Goal: Download file/media

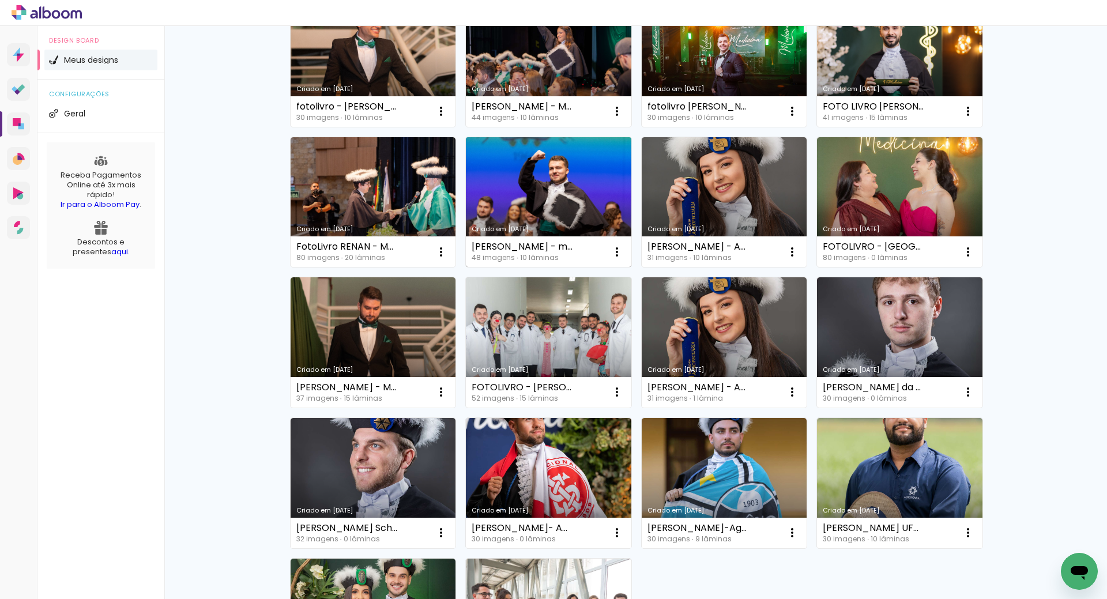
scroll to position [653, 0]
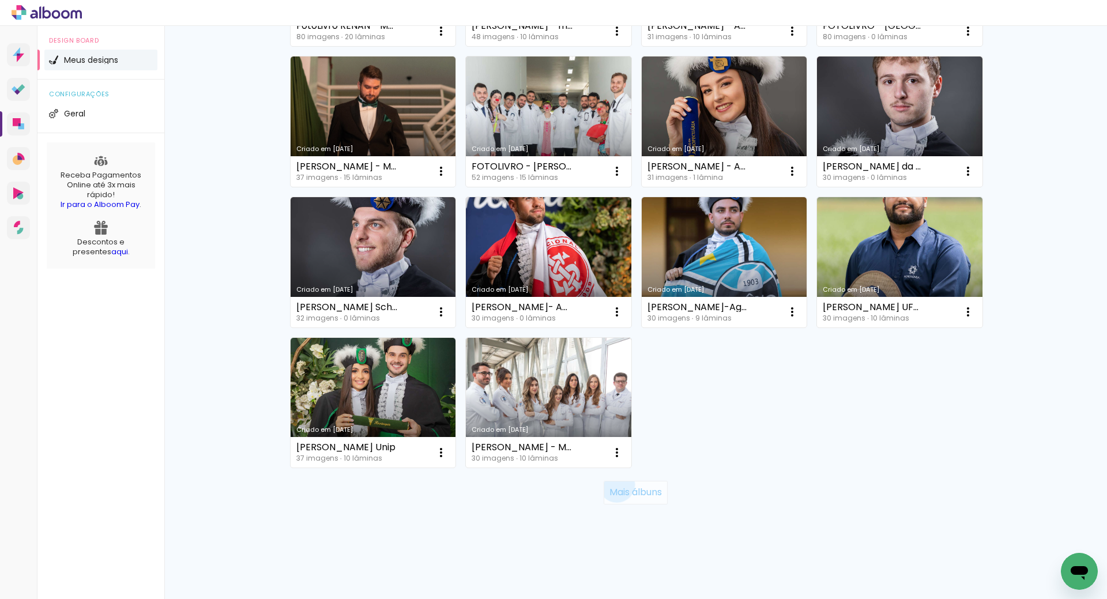
click at [611, 485] on paper-button "Mais álbuns" at bounding box center [636, 492] width 64 height 23
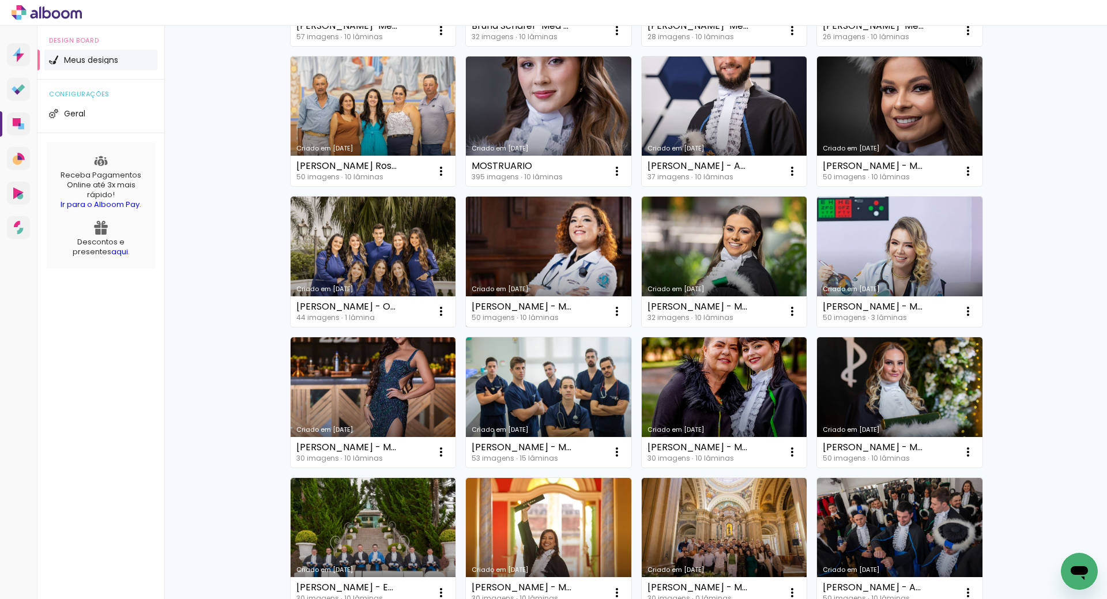
scroll to position [1402, 0]
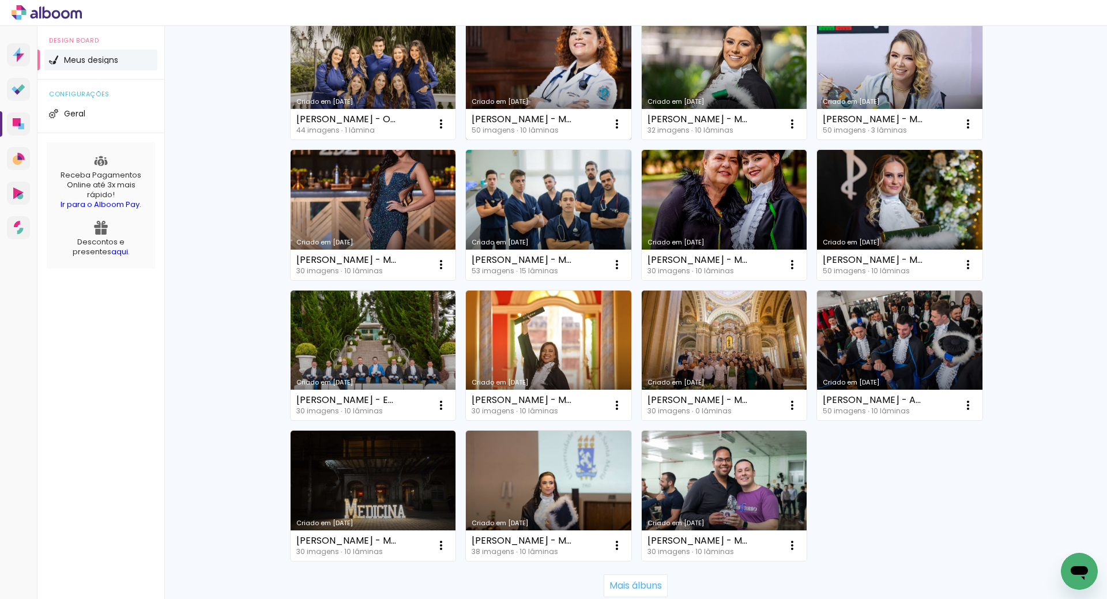
click at [533, 55] on link "Criado em [DATE]" at bounding box center [549, 74] width 166 height 130
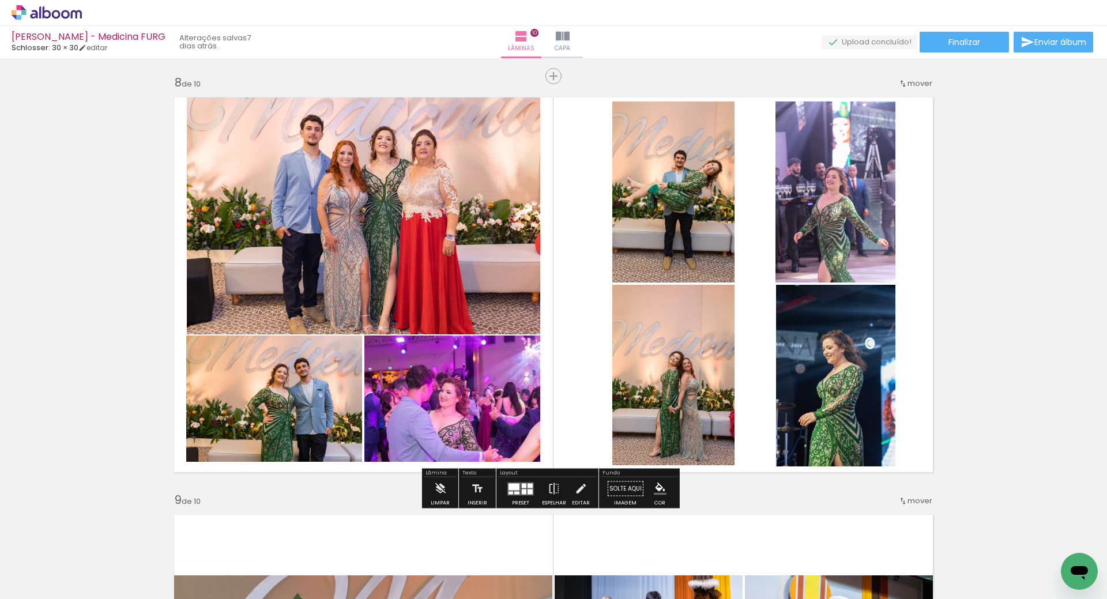
scroll to position [2941, 0]
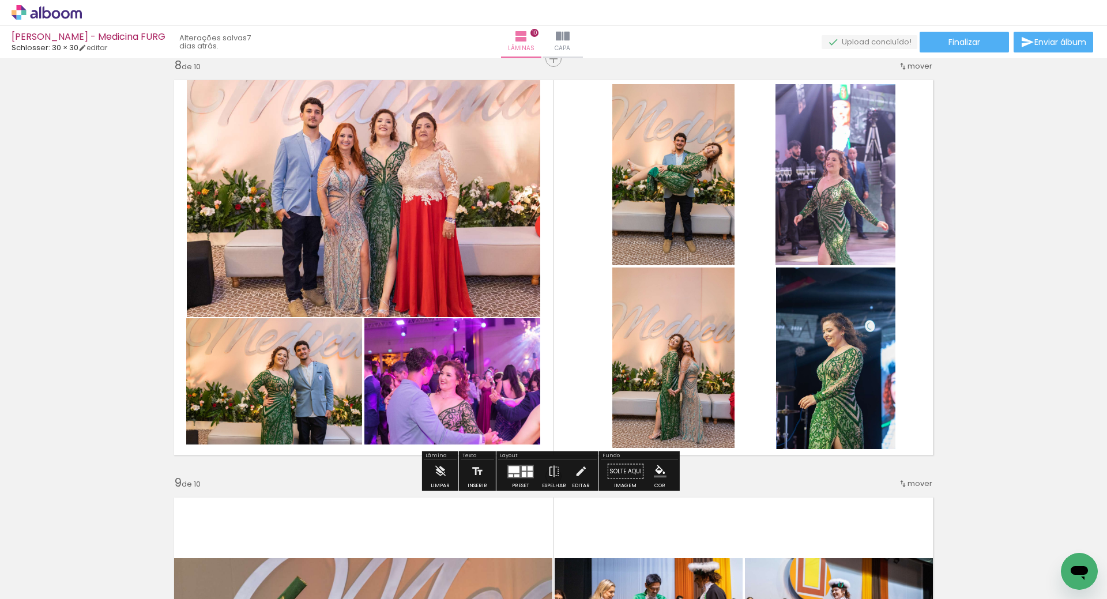
click at [683, 397] on quentale-photo at bounding box center [673, 358] width 122 height 180
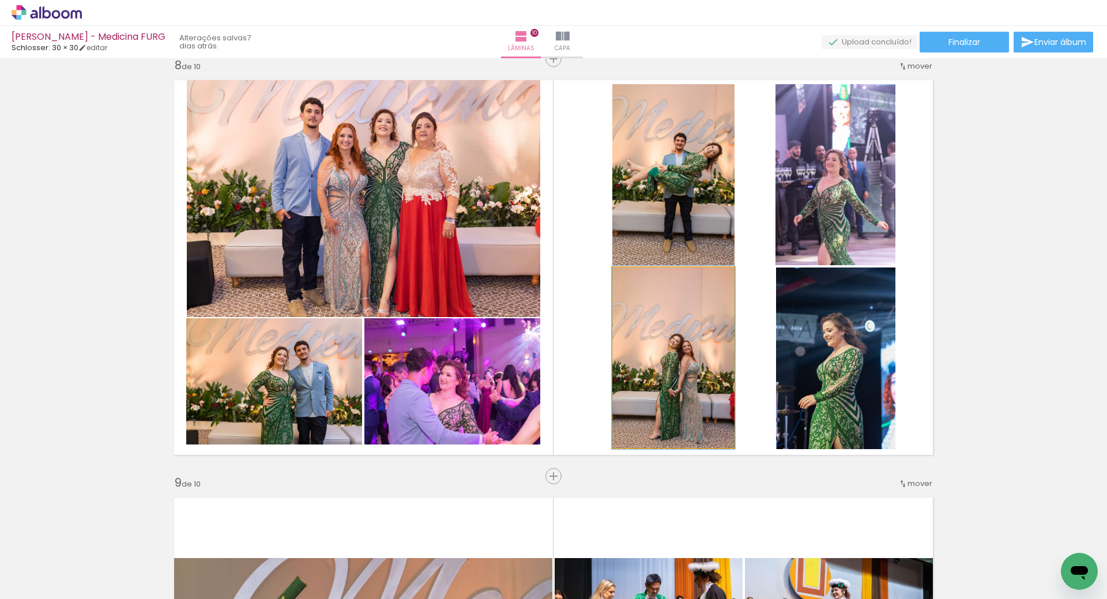
click at [700, 405] on quentale-photo at bounding box center [673, 358] width 122 height 180
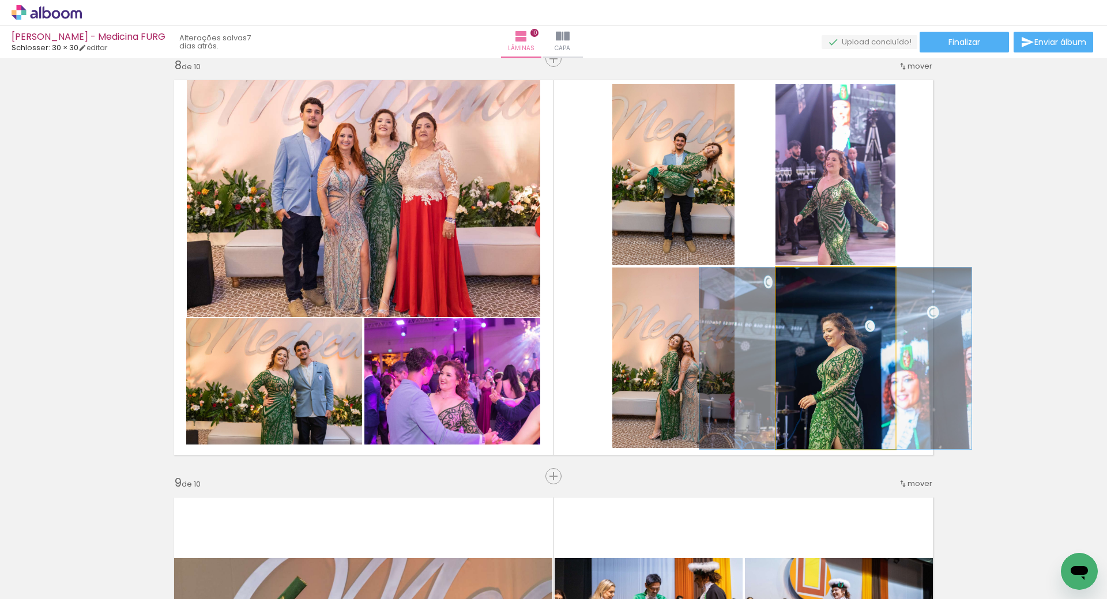
click at [824, 426] on quentale-photo at bounding box center [835, 359] width 119 height 182
click at [815, 406] on quentale-photo at bounding box center [835, 359] width 119 height 182
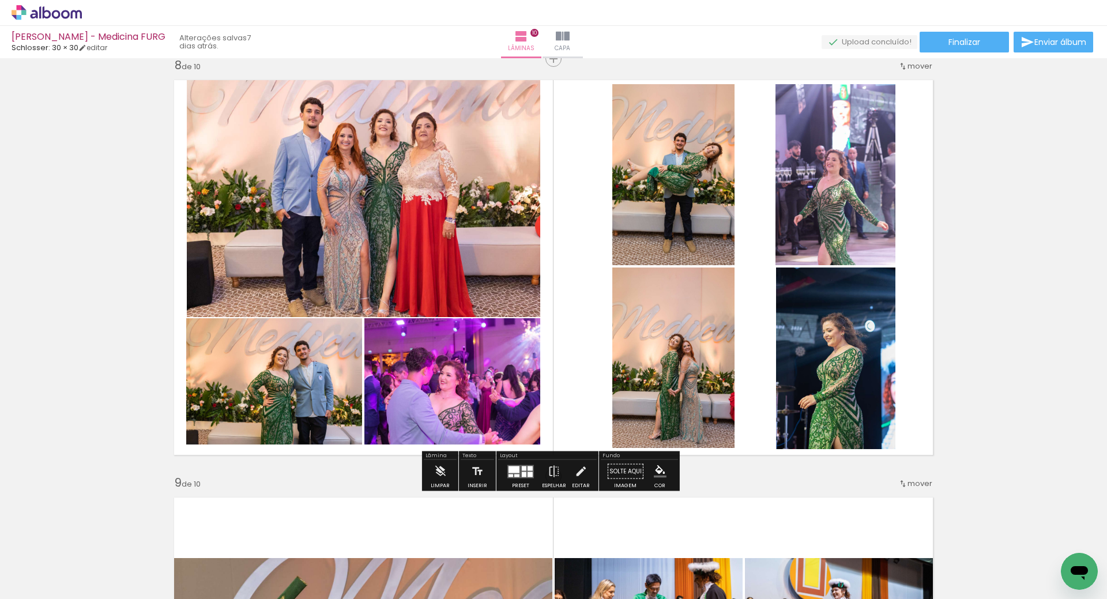
click at [678, 420] on quentale-photo at bounding box center [673, 358] width 122 height 180
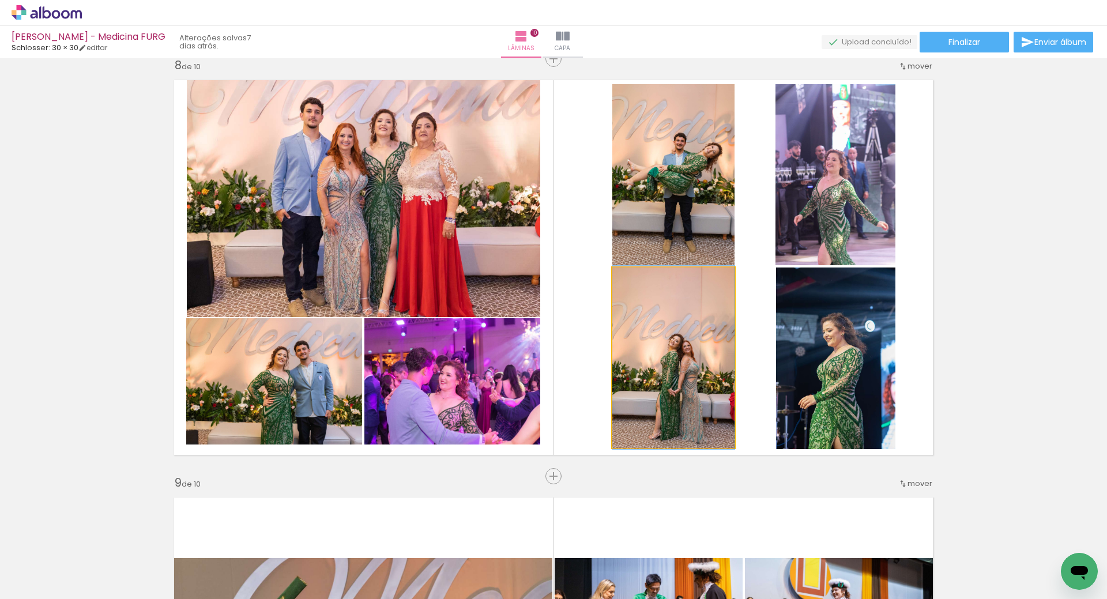
click at [719, 443] on quentale-photo at bounding box center [673, 358] width 122 height 180
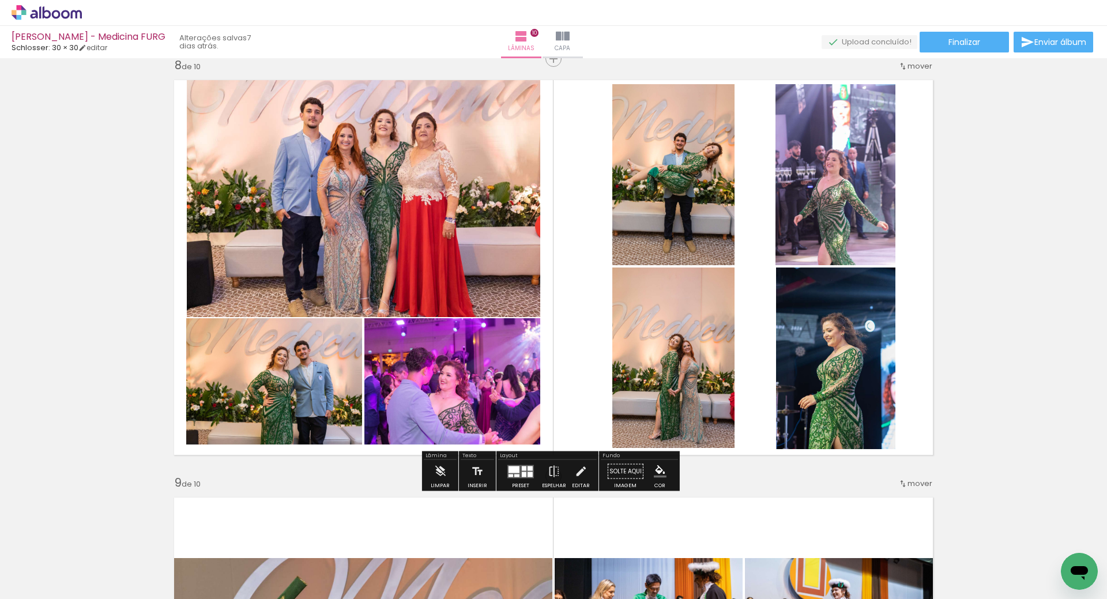
click at [705, 427] on quentale-photo at bounding box center [673, 358] width 122 height 180
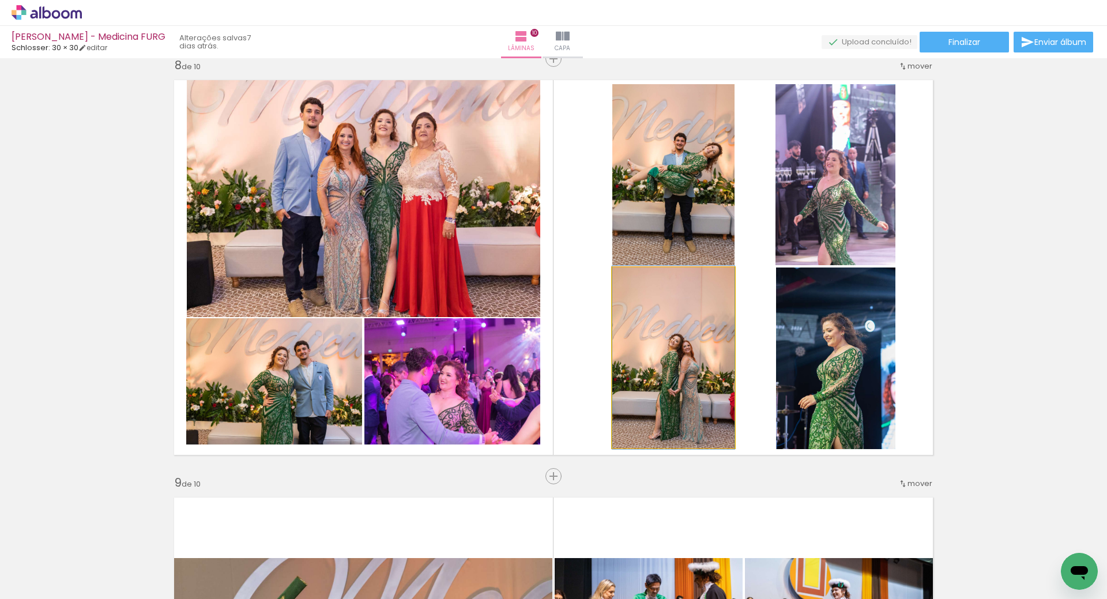
click at [705, 427] on quentale-photo at bounding box center [673, 358] width 122 height 180
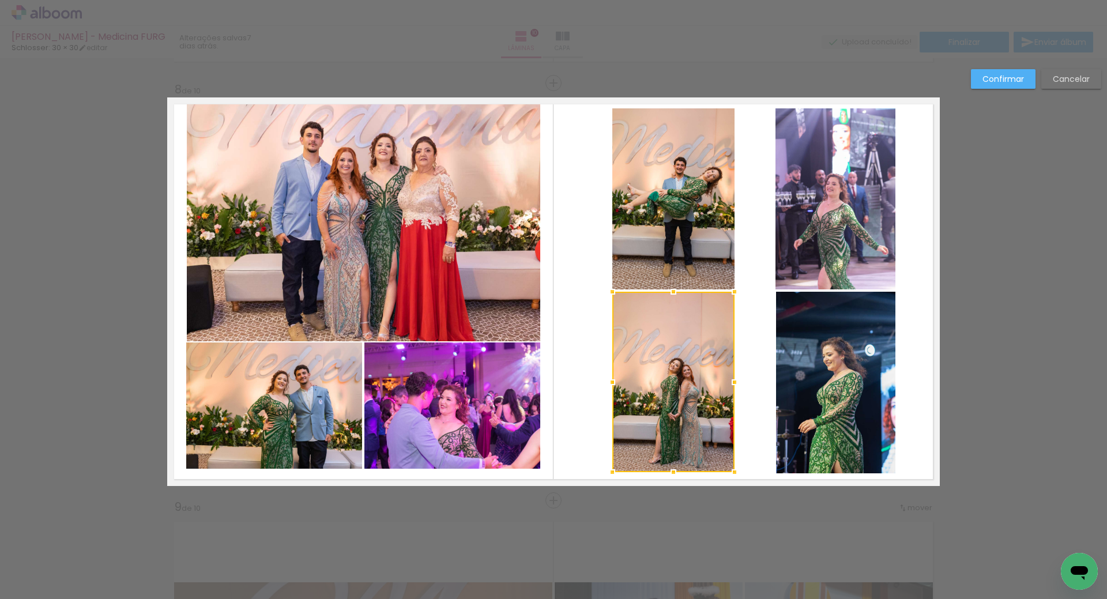
scroll to position [2916, 0]
click at [672, 476] on div at bounding box center [673, 474] width 23 height 23
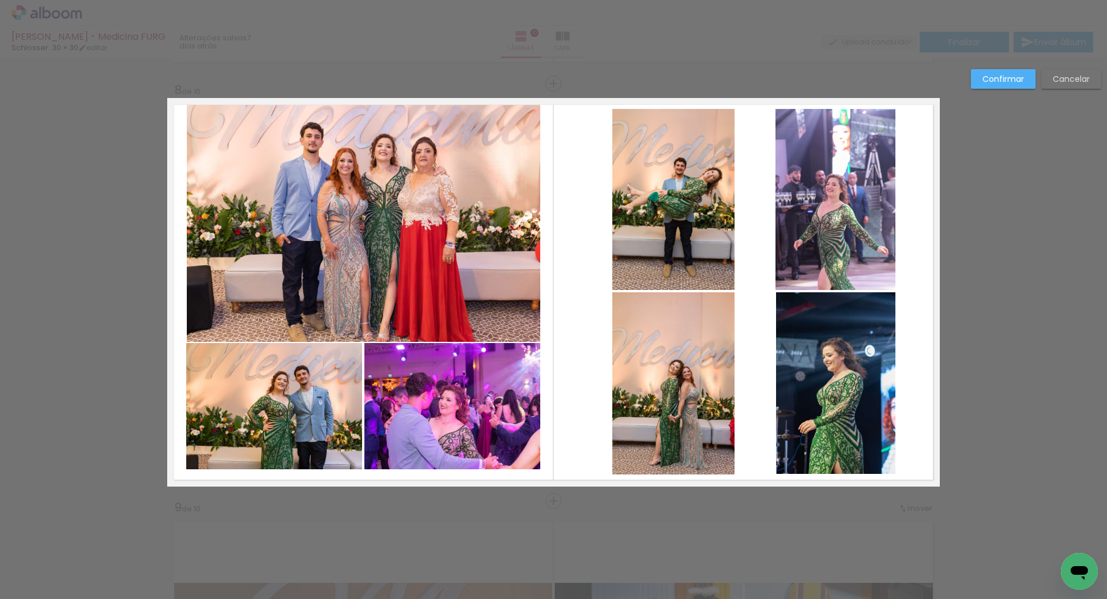
click at [0, 0] on slot "Confirmar" at bounding box center [0, 0] width 0 height 0
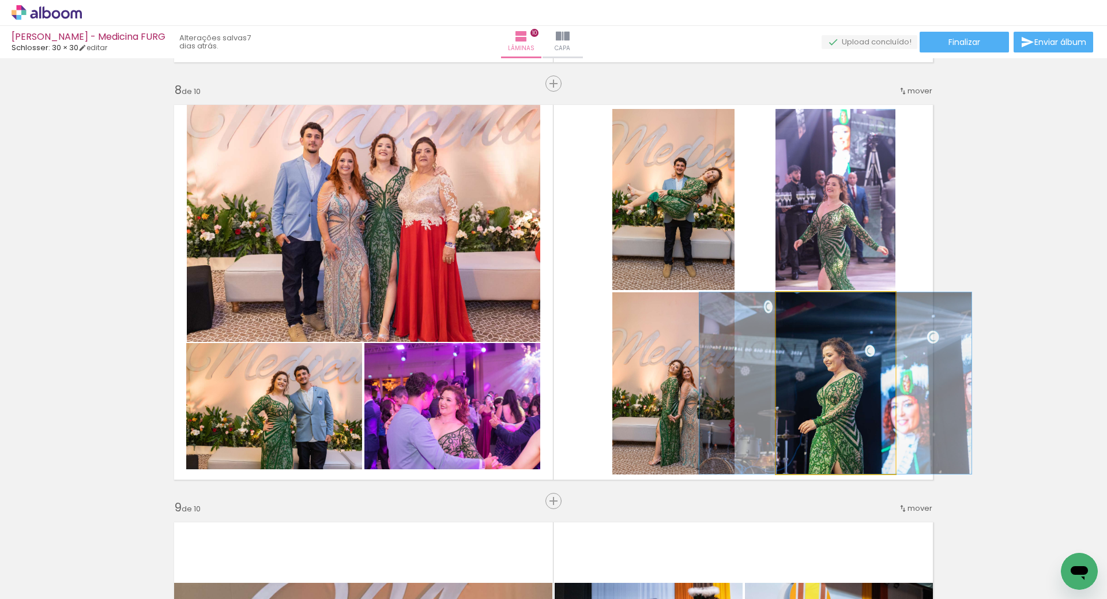
click at [824, 412] on quentale-photo at bounding box center [835, 383] width 119 height 182
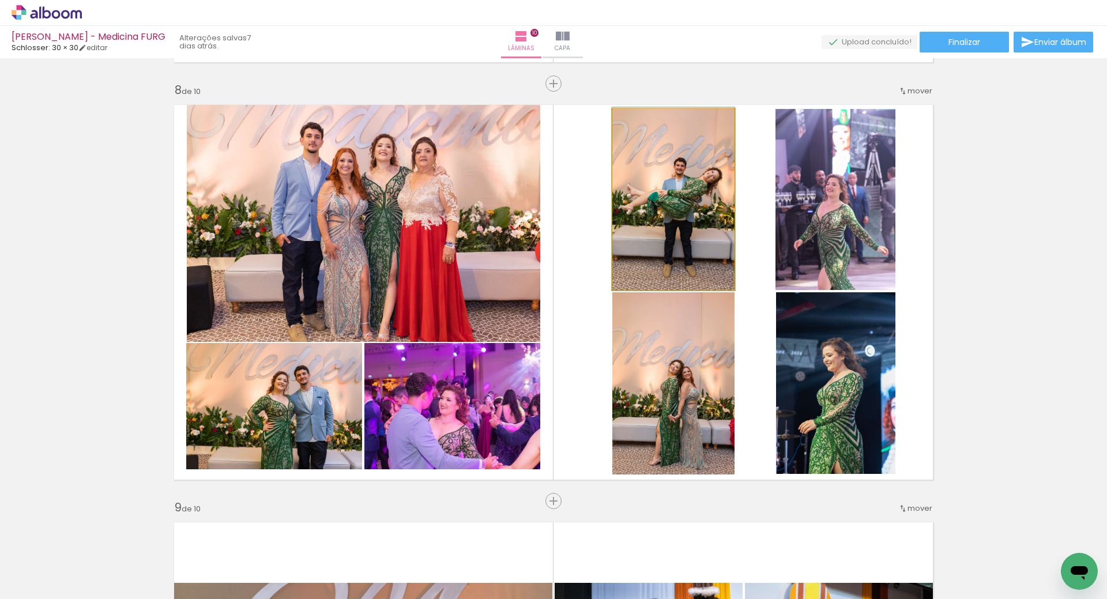
click at [712, 241] on quentale-photo at bounding box center [673, 199] width 122 height 180
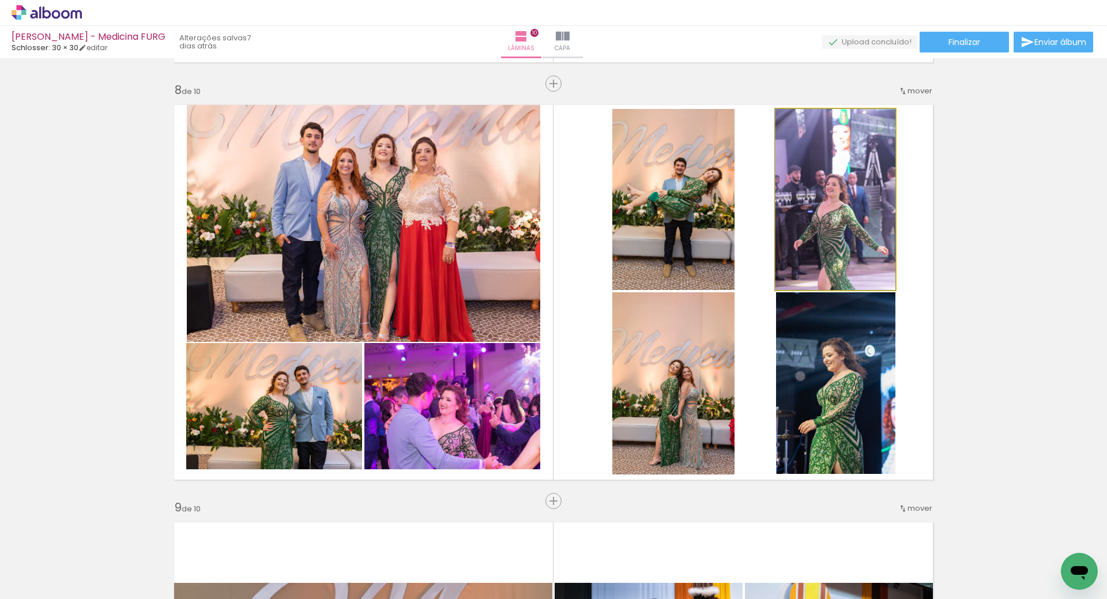
click at [826, 240] on quentale-photo at bounding box center [836, 199] width 120 height 181
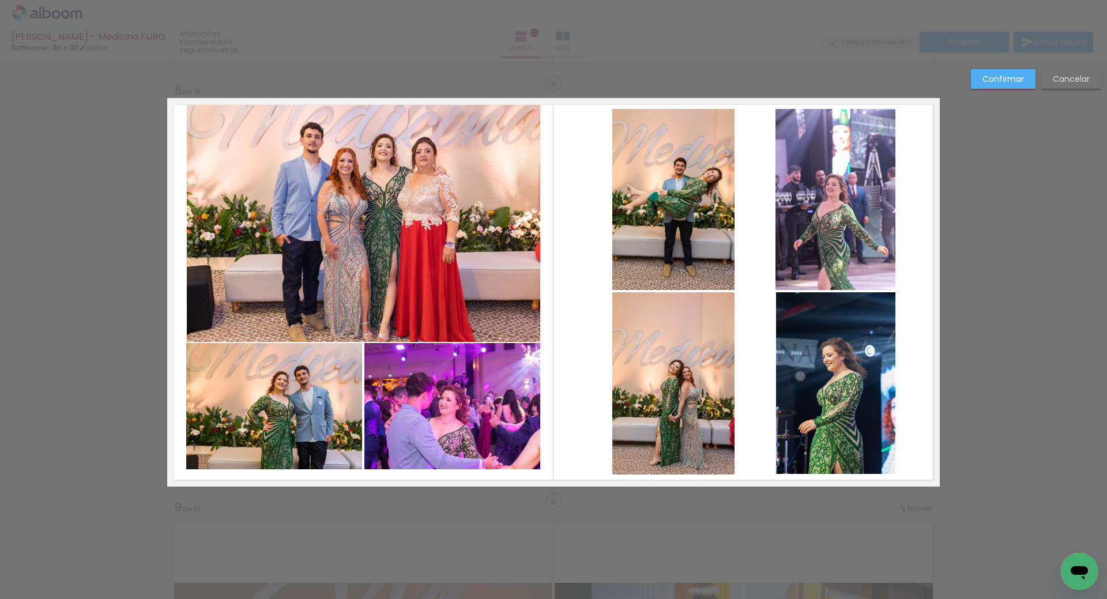
click at [0, 0] on slot "Confirmar" at bounding box center [0, 0] width 0 height 0
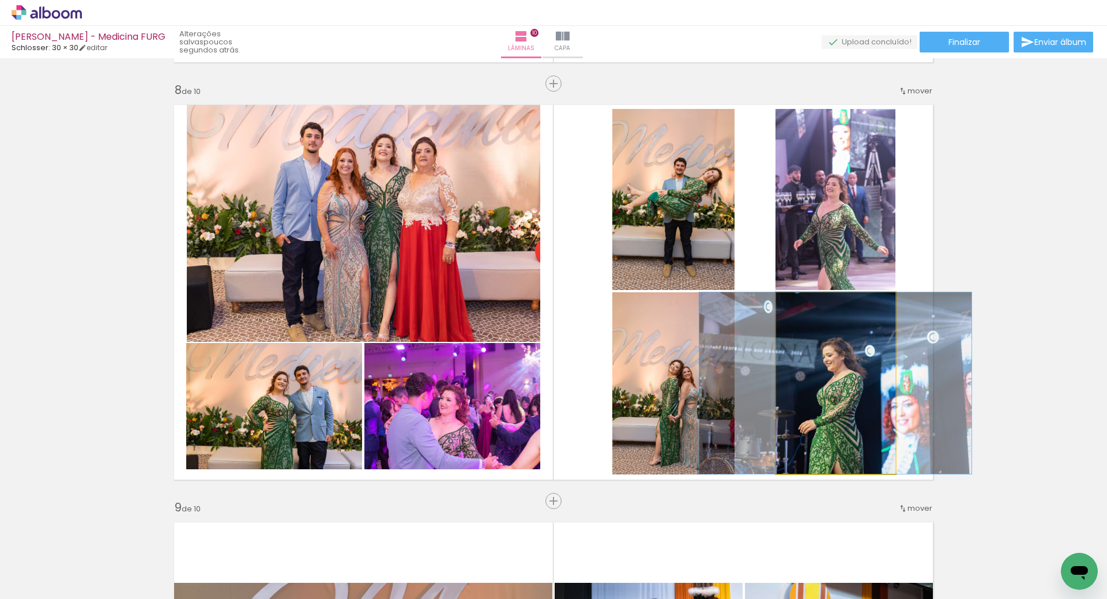
click at [860, 355] on quentale-photo at bounding box center [835, 383] width 119 height 182
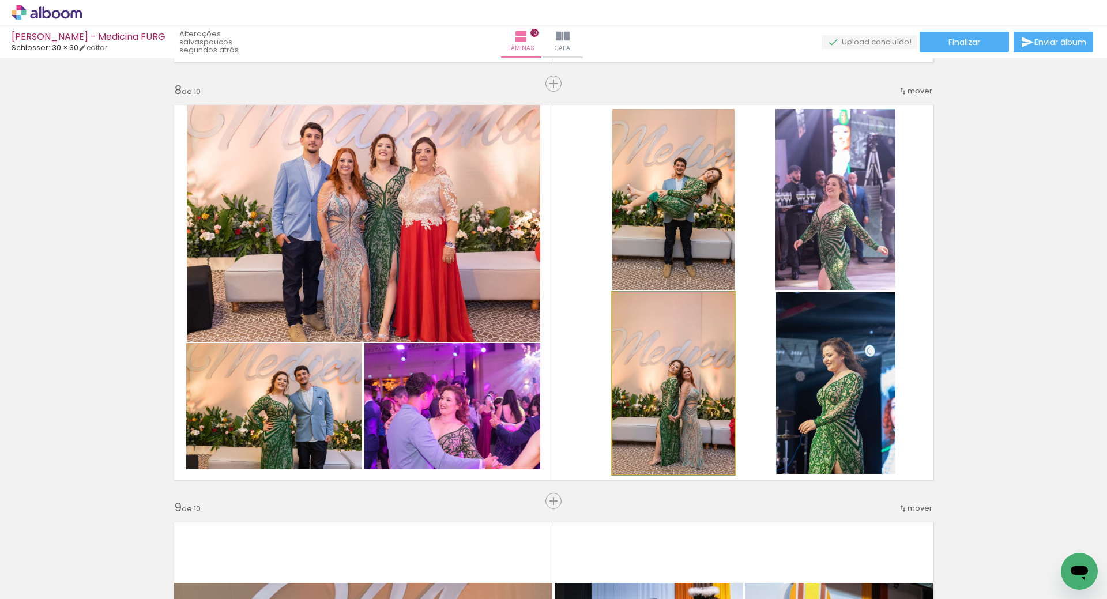
click at [712, 351] on quentale-photo at bounding box center [673, 383] width 122 height 182
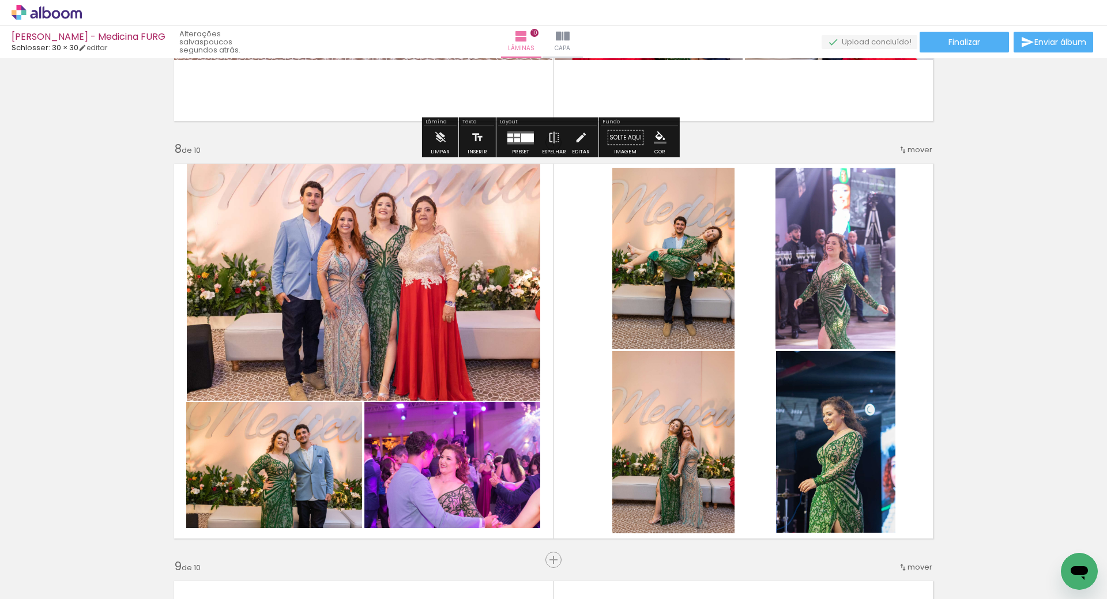
scroll to position [2859, 0]
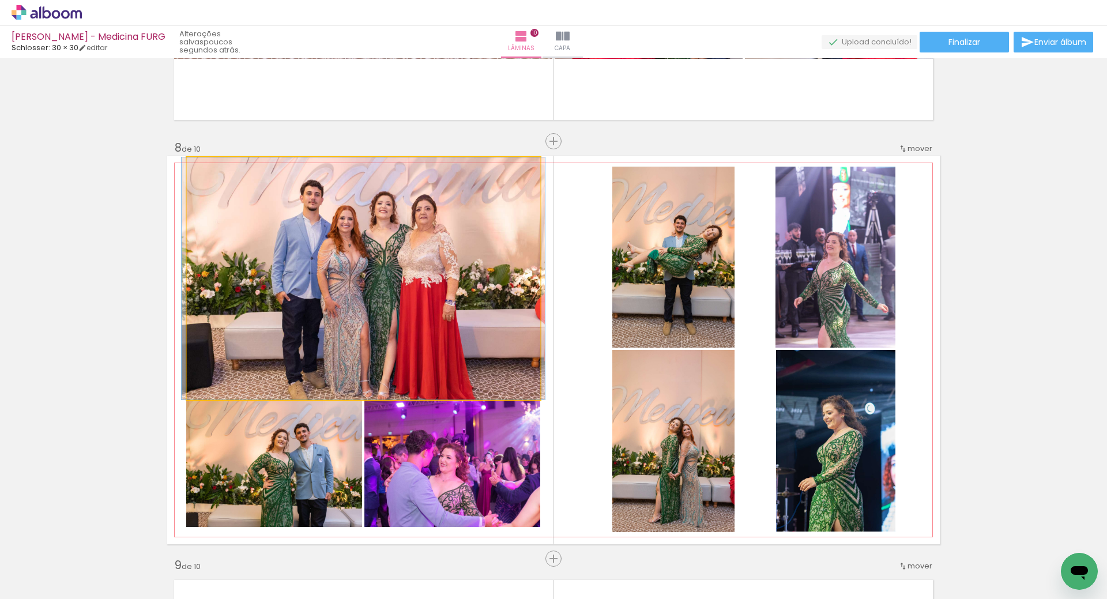
click at [415, 224] on quentale-photo at bounding box center [364, 278] width 354 height 242
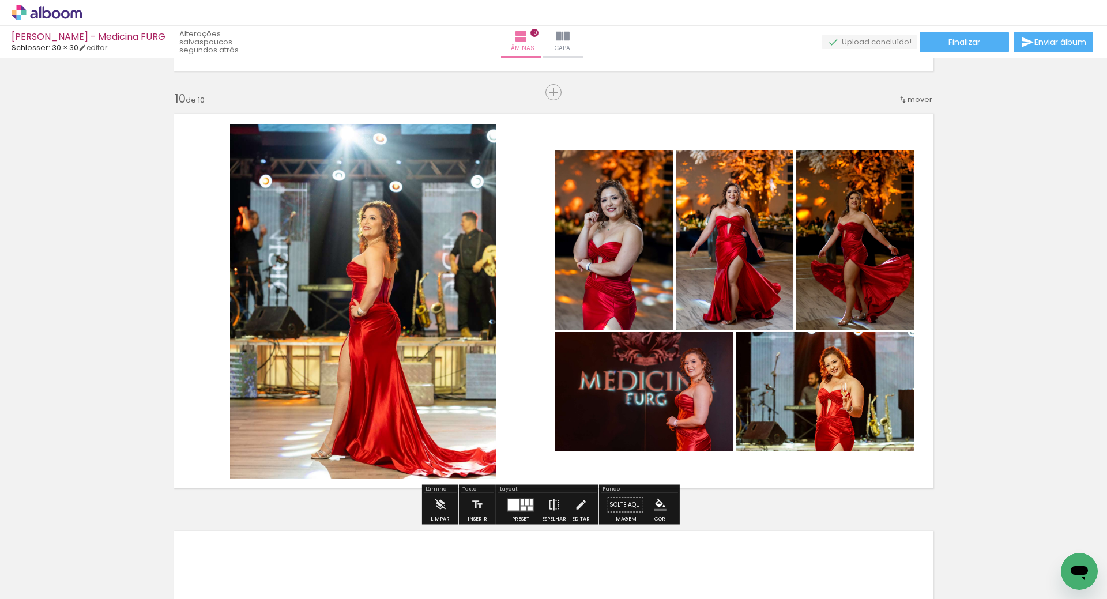
scroll to position [3666, 0]
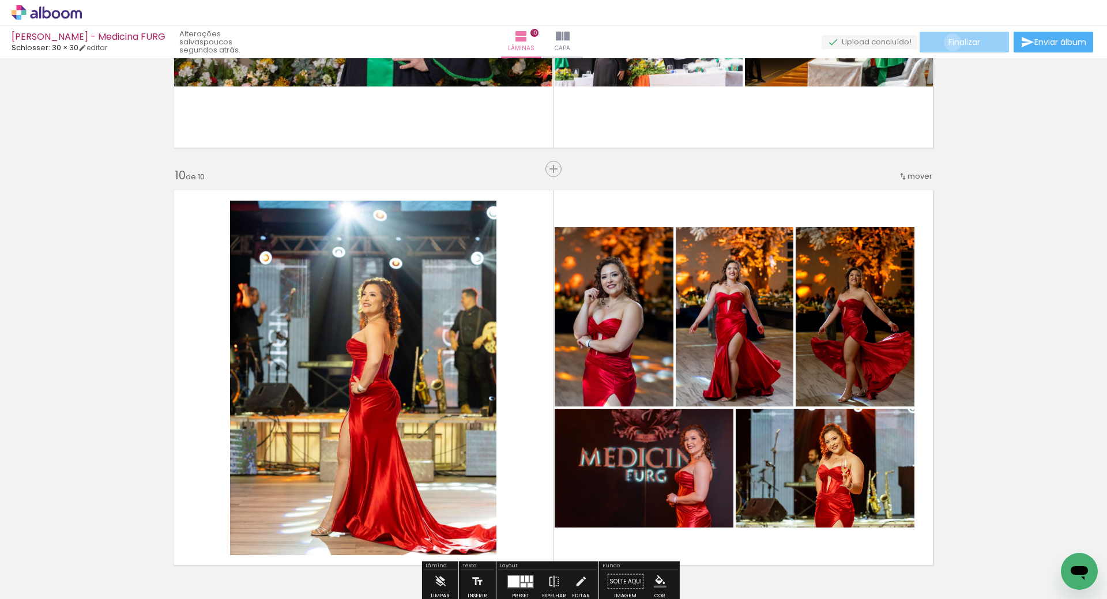
click at [949, 42] on span "Finalizar" at bounding box center [965, 42] width 32 height 8
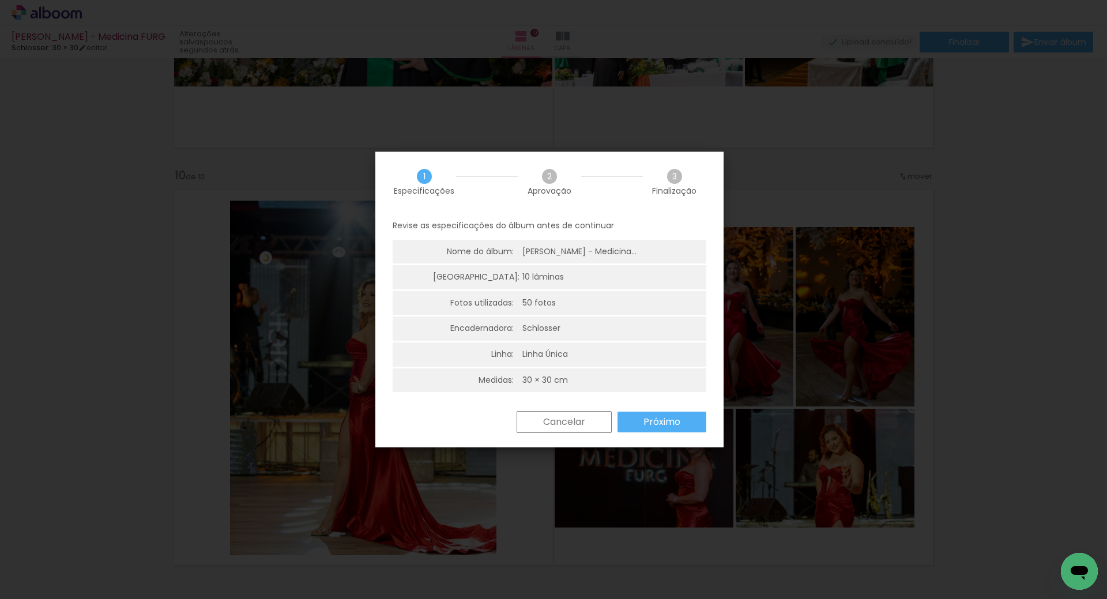
click at [686, 419] on paper-button "Próximo" at bounding box center [662, 422] width 89 height 21
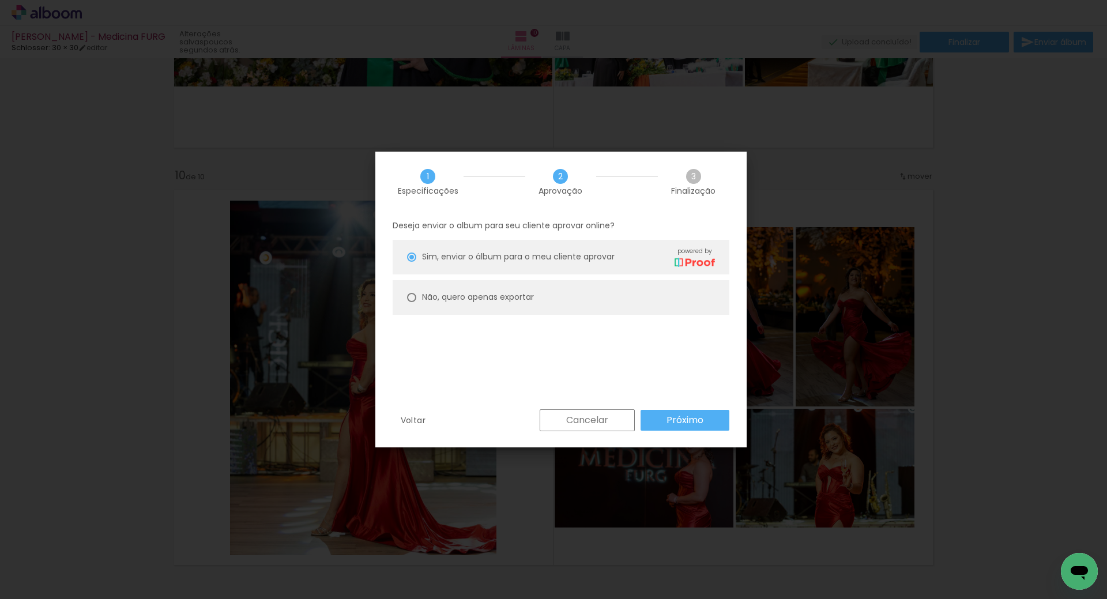
click at [437, 304] on paper-radio-button "Não, quero apenas exportar" at bounding box center [561, 297] width 337 height 35
type paper-radio-button "on"
click at [0, 0] on slot "Próximo" at bounding box center [0, 0] width 0 height 0
type input "Alta, 300 DPI"
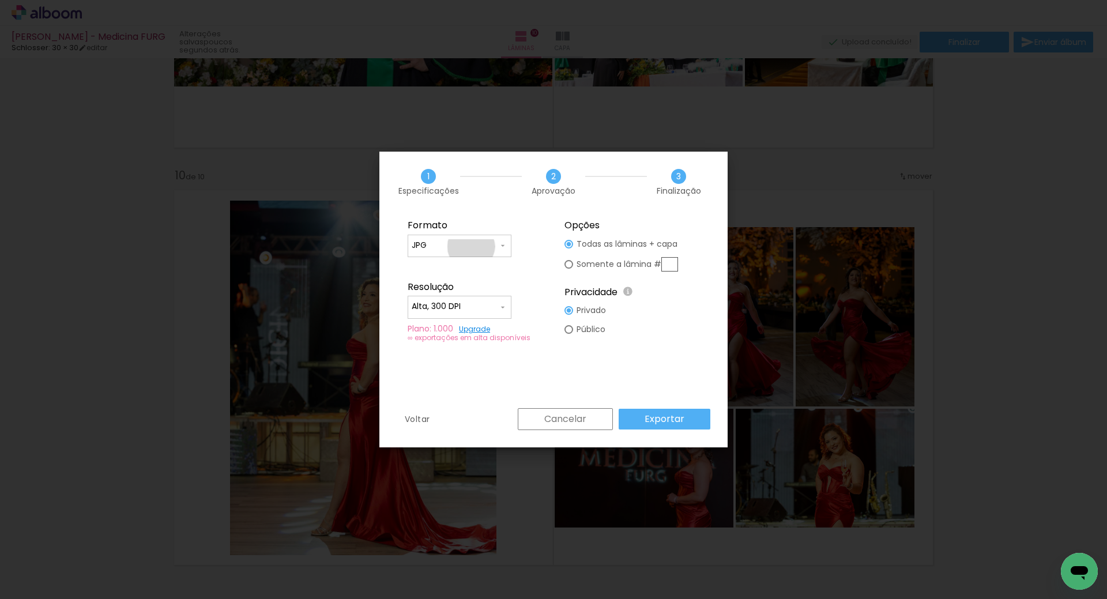
click at [0, 0] on input "JPG" at bounding box center [0, 0] width 0 height 0
click at [662, 430] on paper-item "PDF" at bounding box center [662, 430] width 0 height 0
type input "PDF"
click at [0, 0] on paper-input-container "Alta, 300 DPI" at bounding box center [0, 0] width 0 height 0
click at [0, 0] on slot "Baixa" at bounding box center [0, 0] width 0 height 0
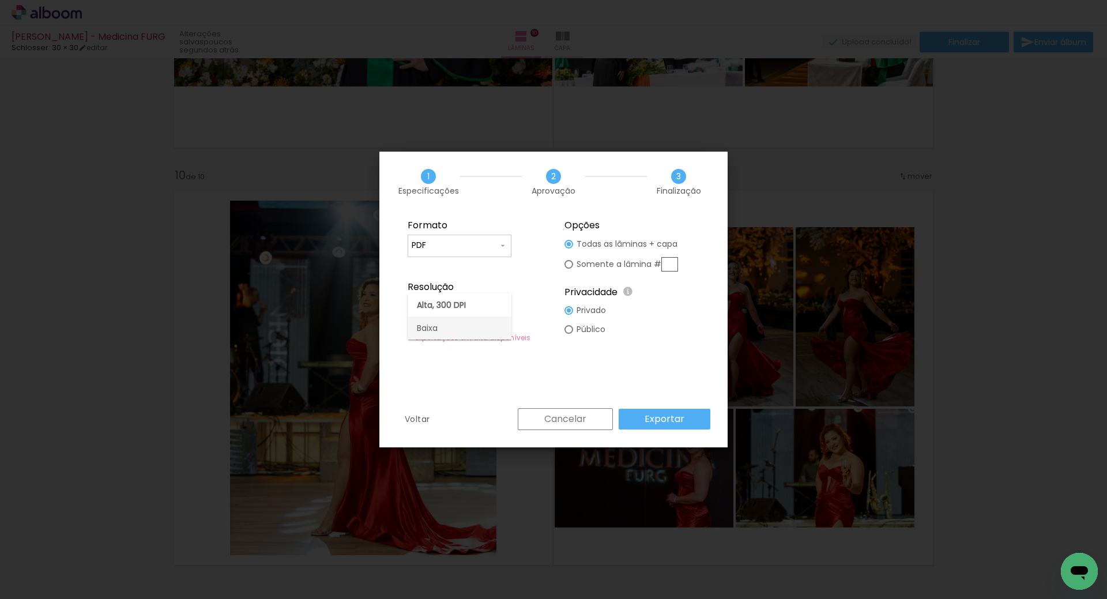
type input "Baixa"
click at [678, 407] on slot "Exportar" at bounding box center [735, 316] width 118 height 179
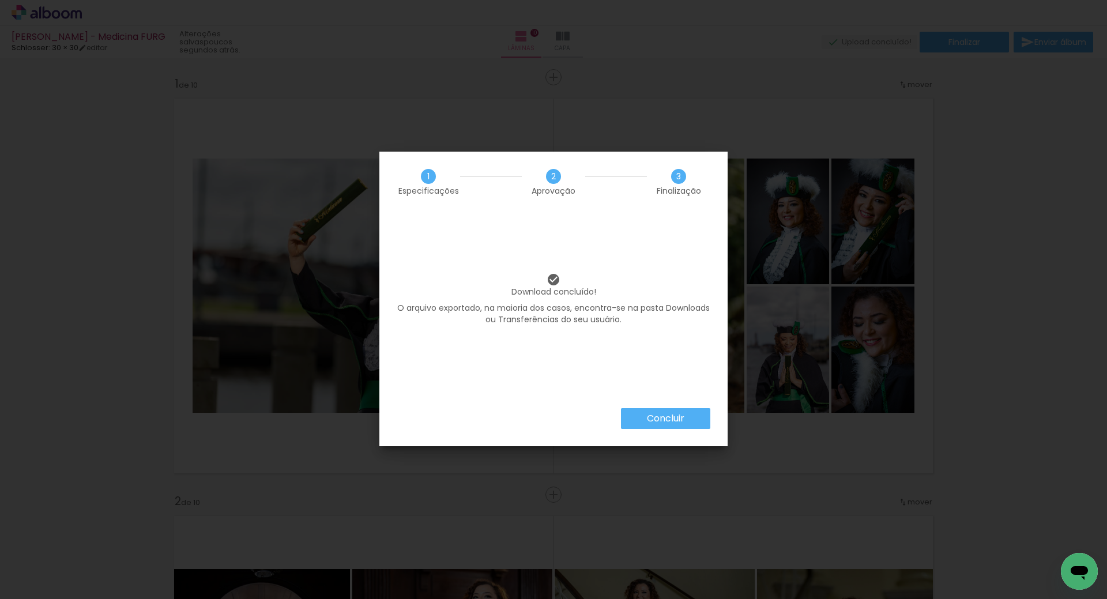
scroll to position [3666, 0]
